Goal: Task Accomplishment & Management: Manage account settings

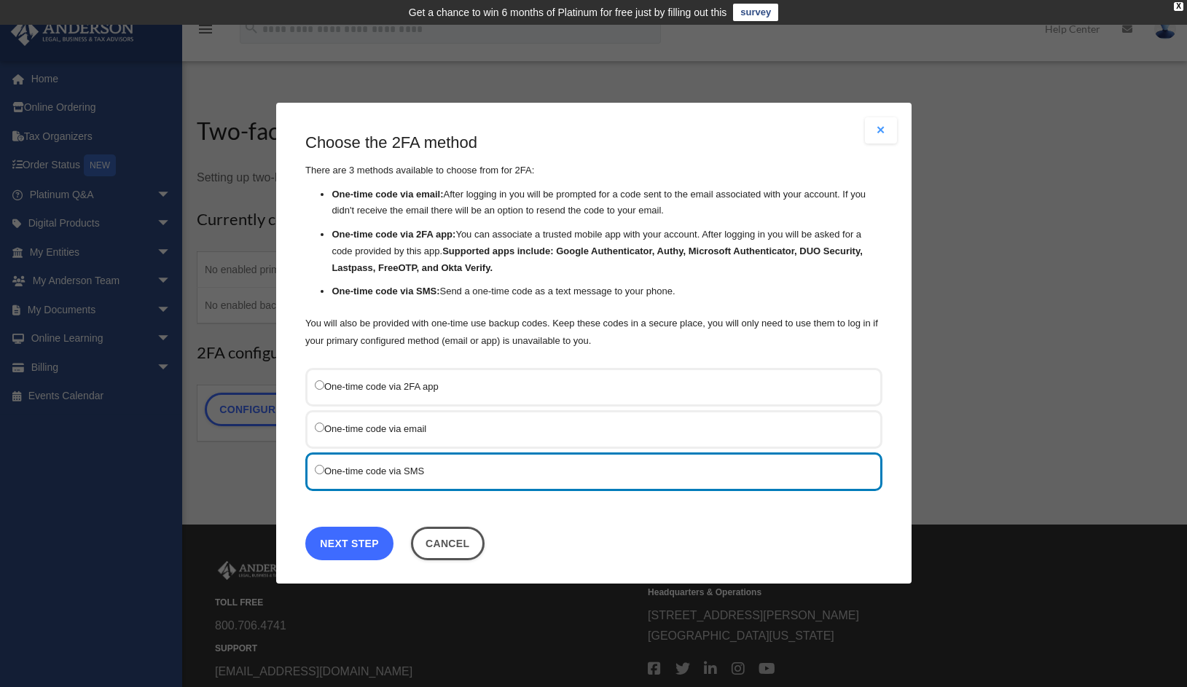
click at [351, 546] on link "Next Step" at bounding box center [349, 544] width 88 height 34
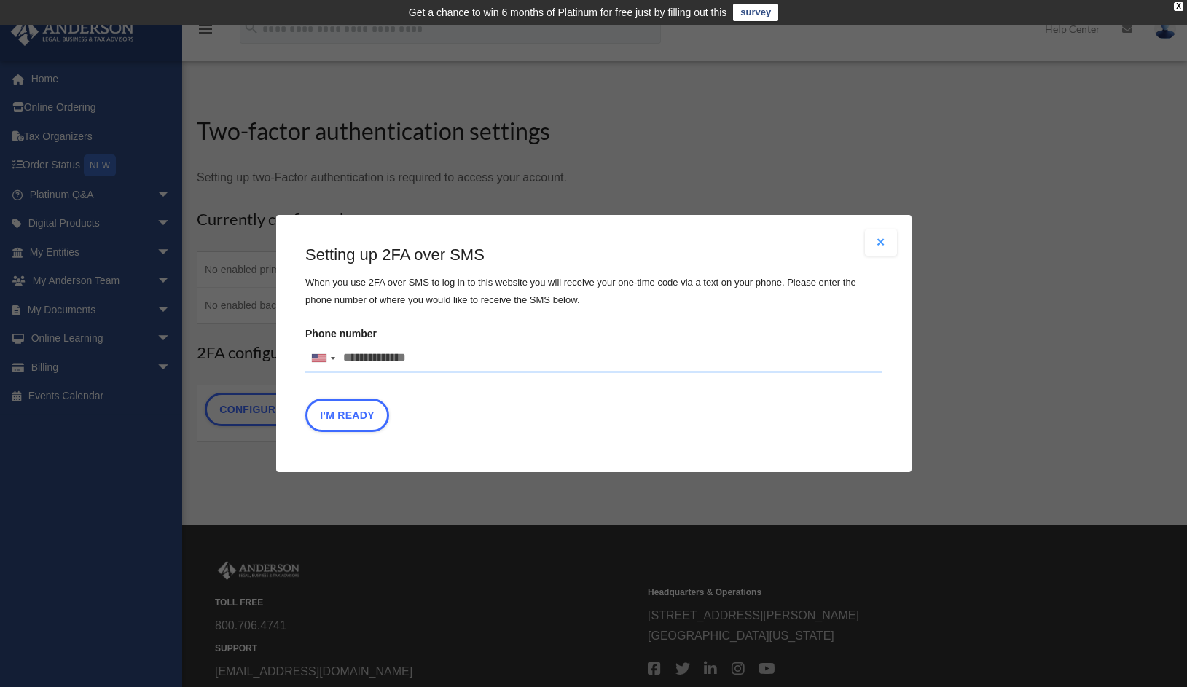
click at [355, 360] on input "Phone number United States +1 United Kingdom +44 Afghanistan (‫افغانستان‬‎) +93…" at bounding box center [593, 358] width 577 height 29
type input "**********"
click at [353, 415] on button "I'm Ready" at bounding box center [347, 416] width 84 height 34
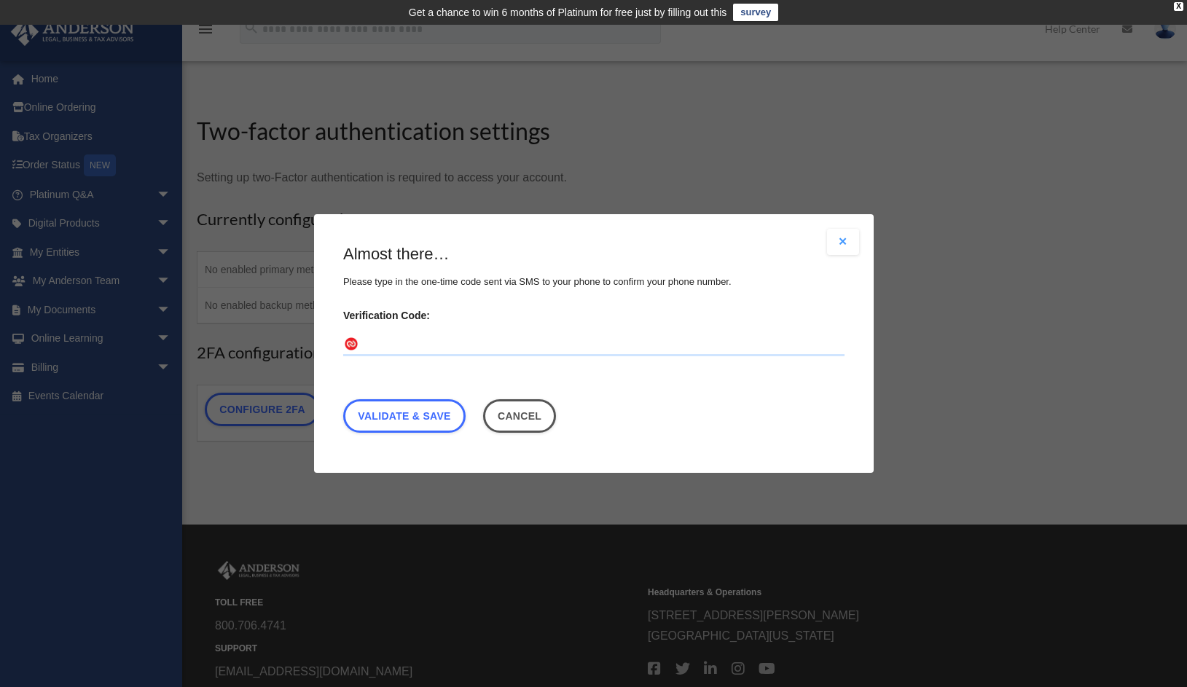
click at [385, 344] on input "Verification Code:" at bounding box center [593, 344] width 501 height 23
type input "******"
click at [400, 421] on link "Validate & Save" at bounding box center [404, 416] width 122 height 34
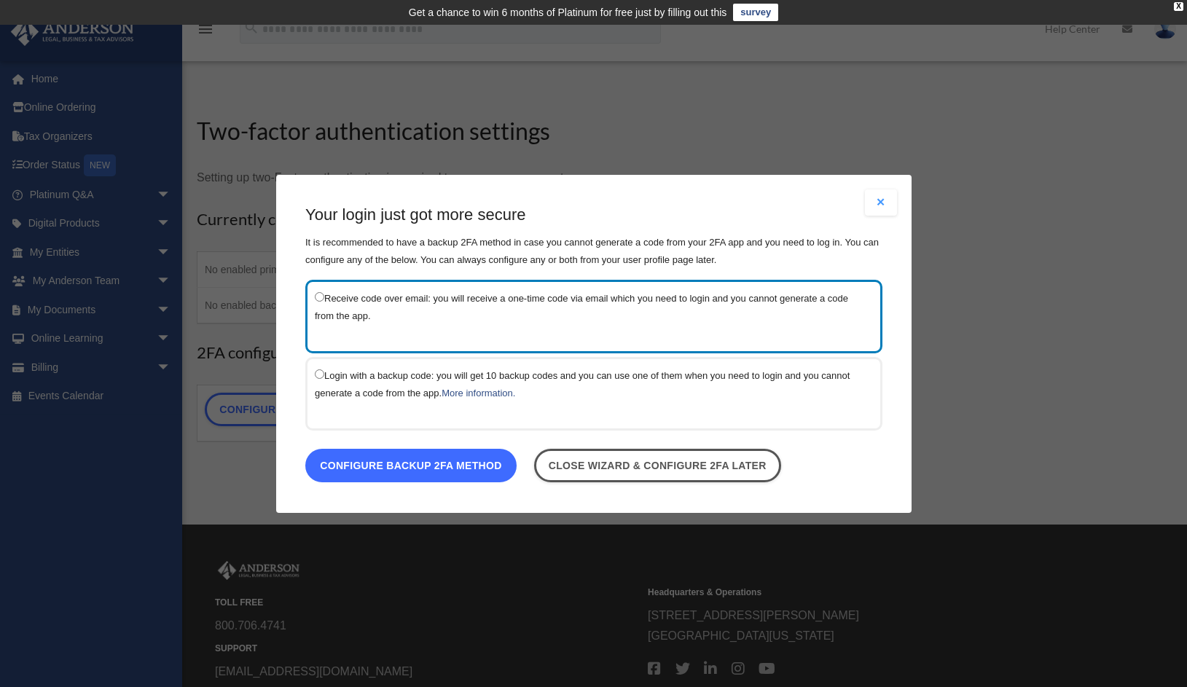
click at [414, 472] on link "Configure backup 2FA method" at bounding box center [410, 465] width 211 height 34
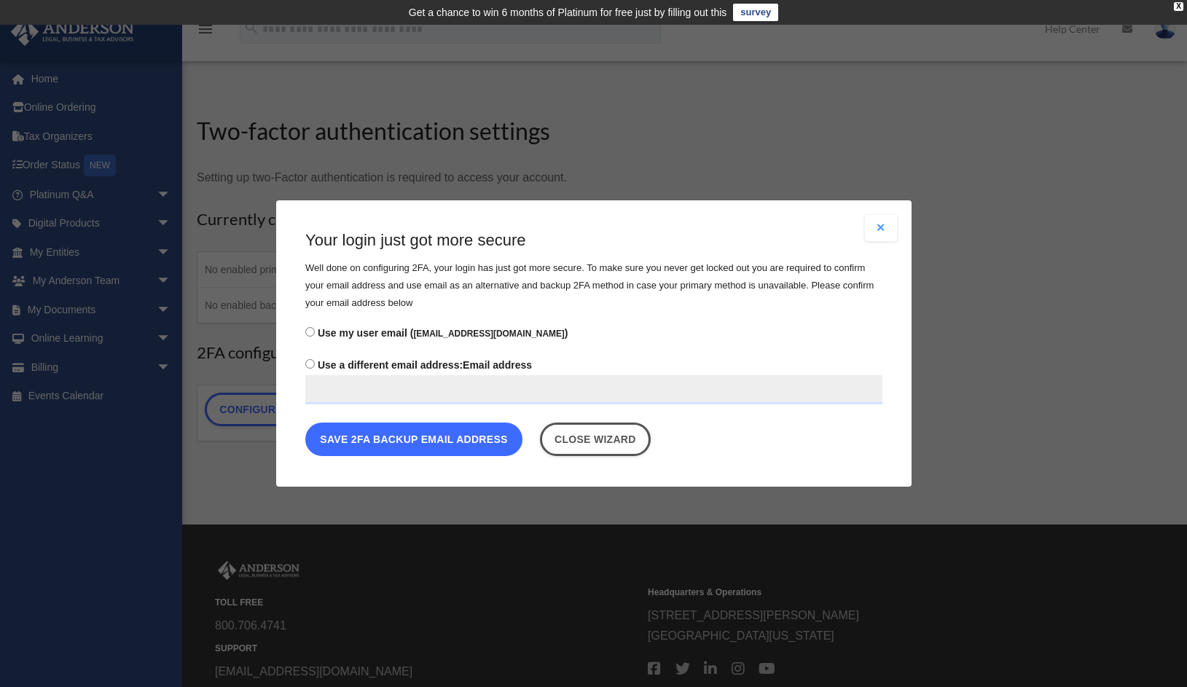
click at [380, 448] on button "Save 2FA backup email address" at bounding box center [413, 440] width 217 height 34
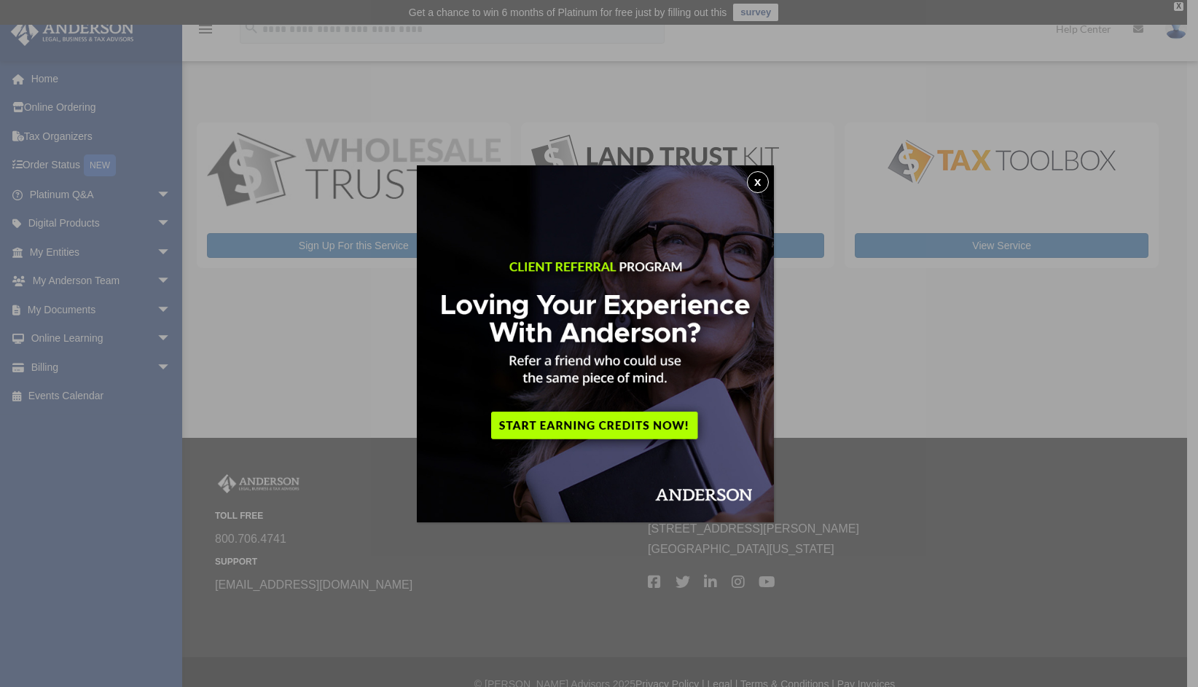
click at [759, 187] on button "x" at bounding box center [758, 182] width 22 height 22
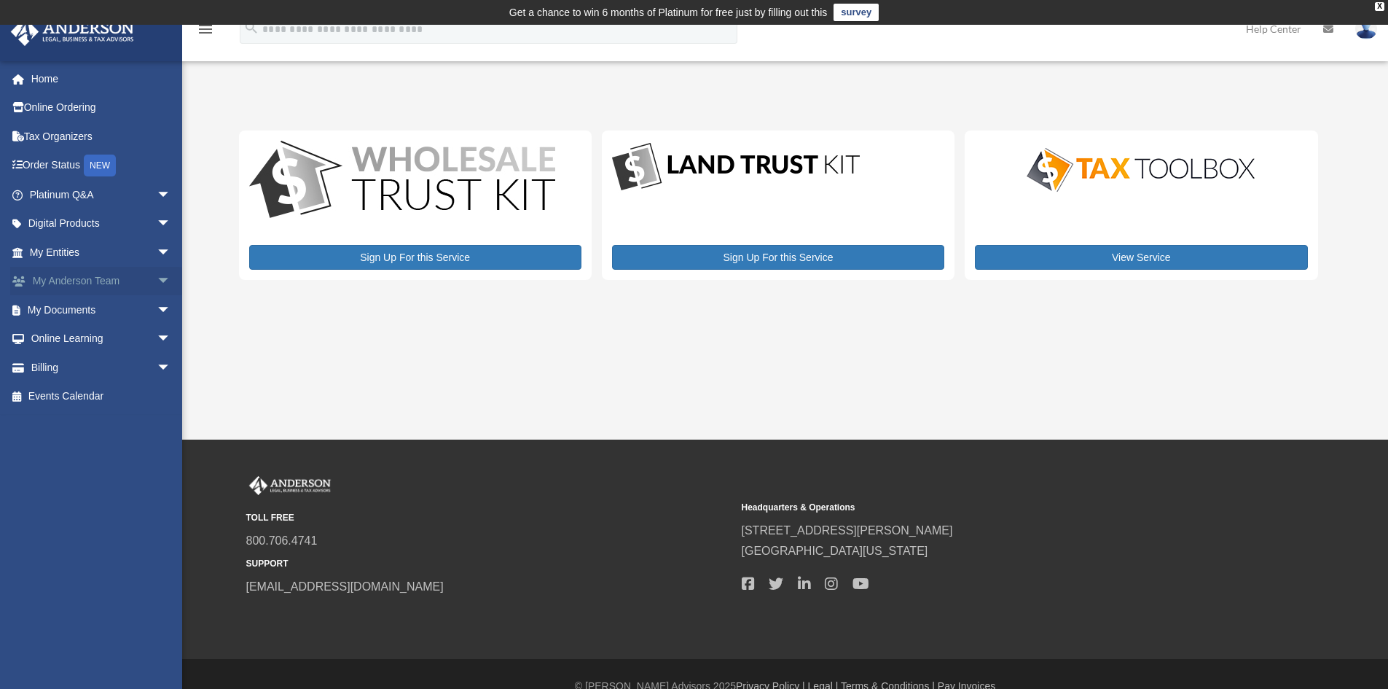
click at [64, 279] on link "My Anderson Team arrow_drop_down" at bounding box center [101, 281] width 183 height 29
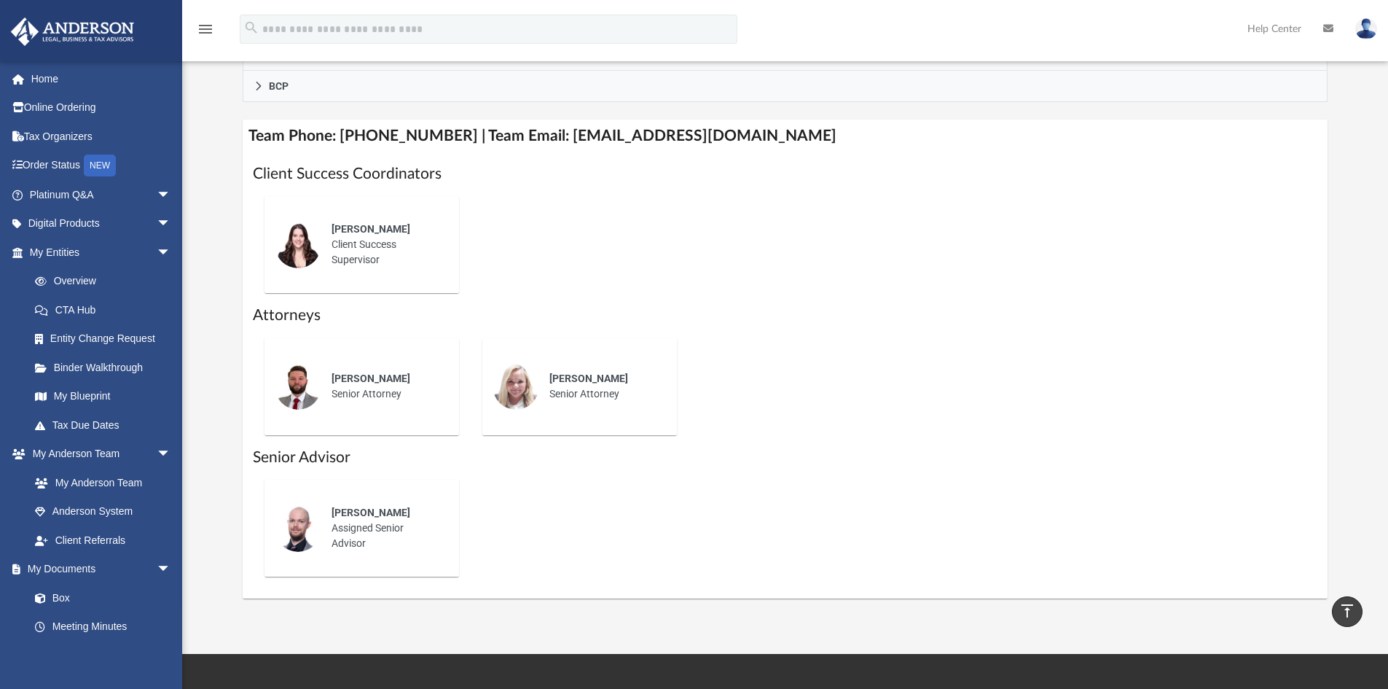
scroll to position [510, 0]
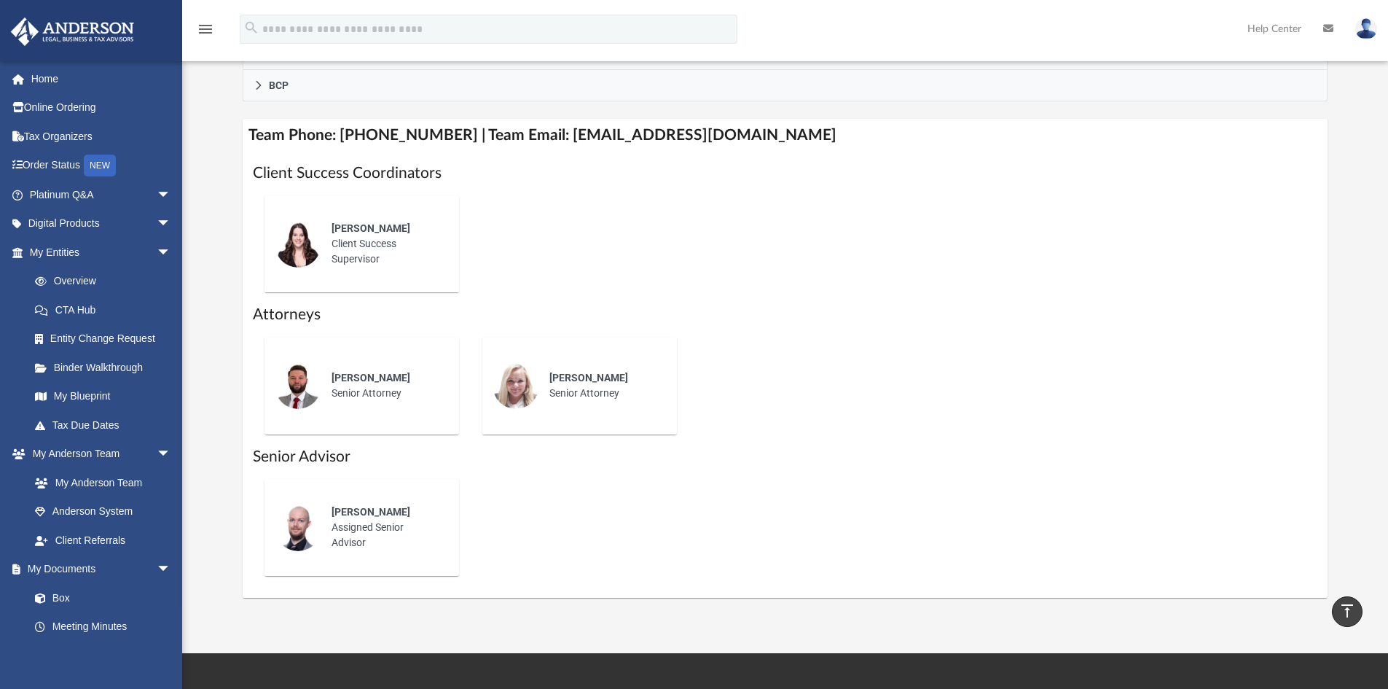
click at [293, 531] on img at bounding box center [298, 527] width 47 height 47
click at [343, 512] on span "[PERSON_NAME]" at bounding box center [371, 512] width 79 height 12
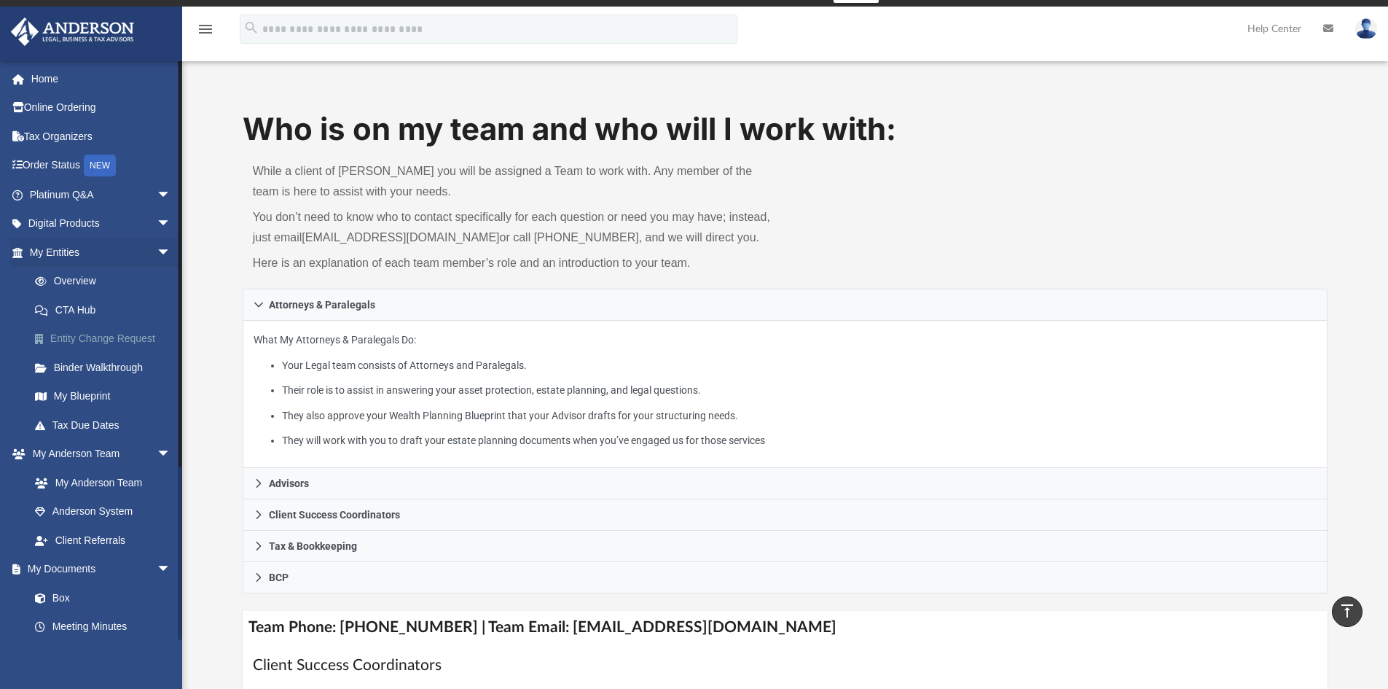
scroll to position [0, 0]
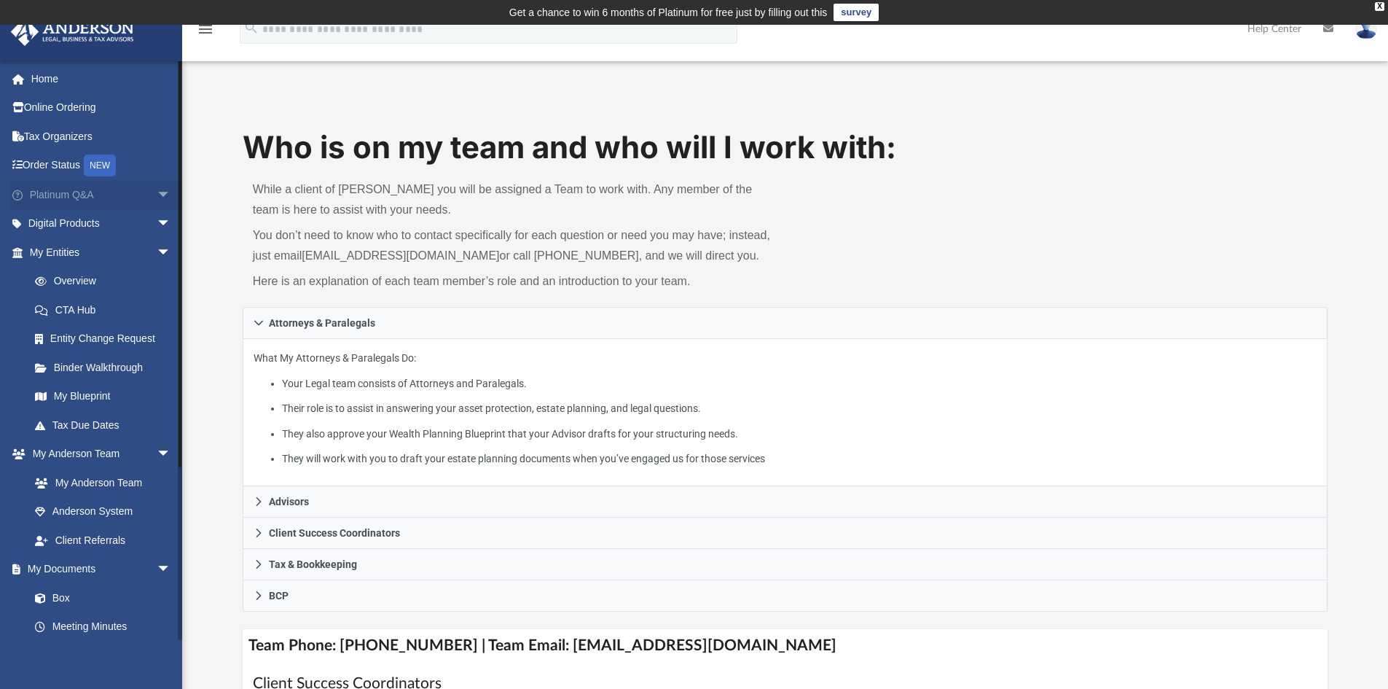
click at [52, 188] on link "Platinum Q&A arrow_drop_down" at bounding box center [101, 194] width 183 height 29
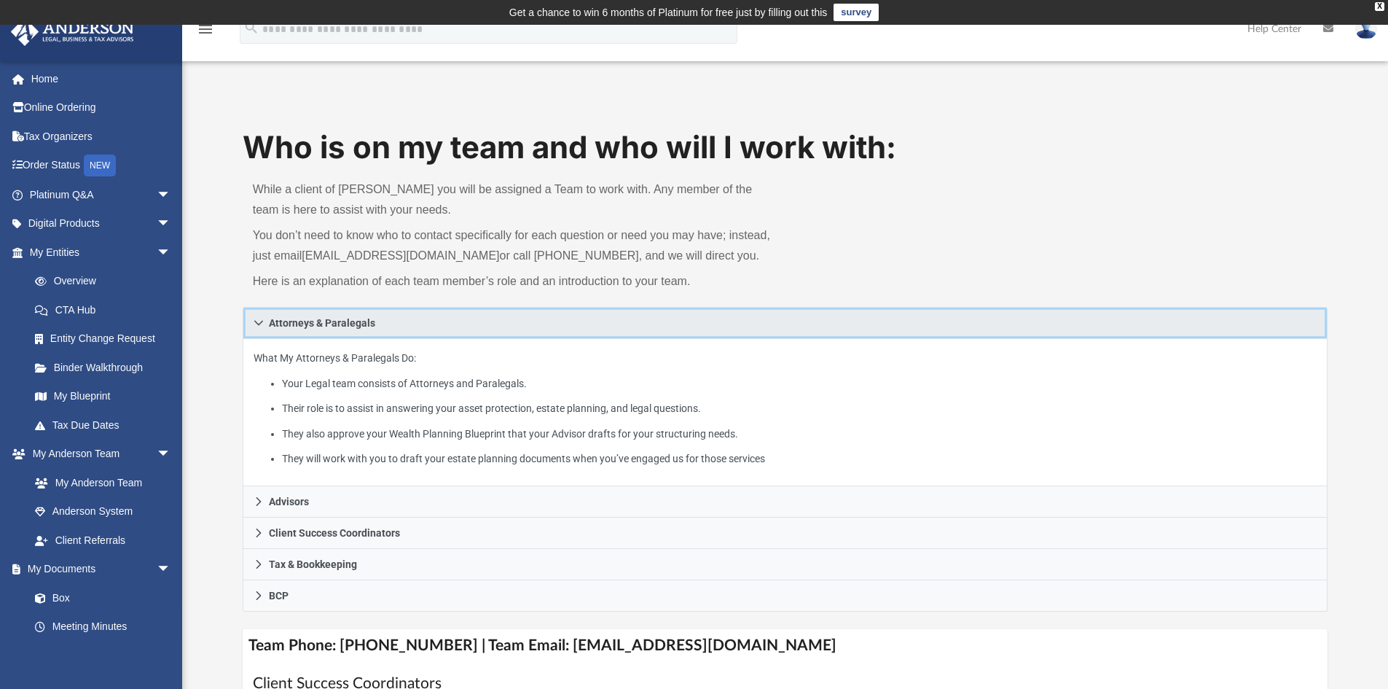
click at [254, 321] on icon at bounding box center [259, 323] width 10 height 10
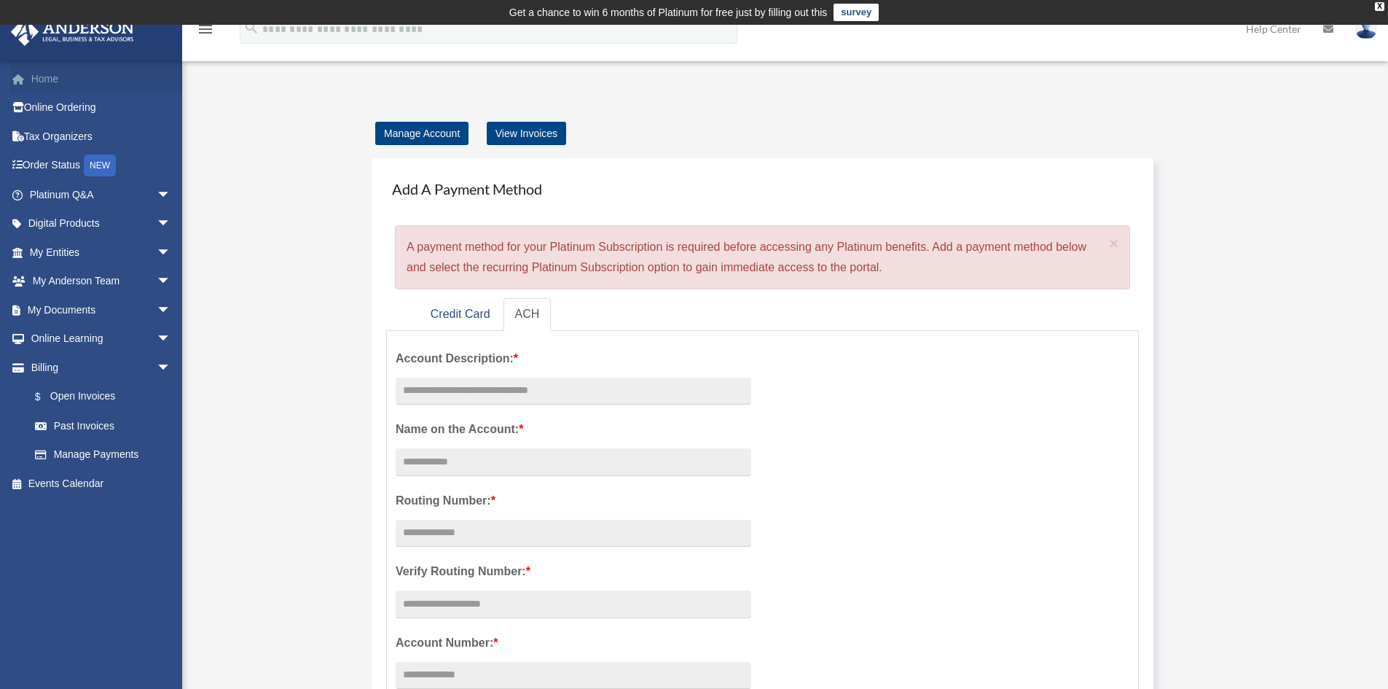
click at [39, 83] on link "Home" at bounding box center [101, 78] width 183 height 29
